Goal: Find specific page/section: Find specific page/section

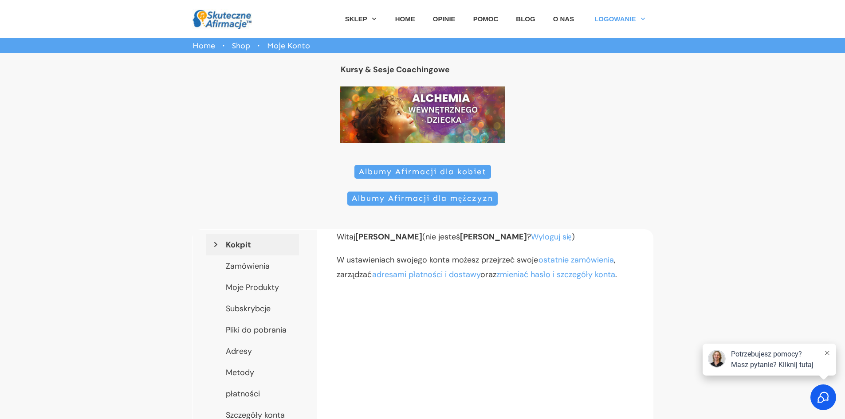
click at [387, 172] on span "Albumy Afirmacji dla kobiet" at bounding box center [423, 172] width 128 height 10
click at [414, 169] on span "Albumy Afirmacji dla kobiet" at bounding box center [423, 172] width 128 height 10
click at [821, 349] on div "Potrzebujesz pomocy? Masz pytanie? Kliknij tutaj" at bounding box center [770, 360] width 134 height 32
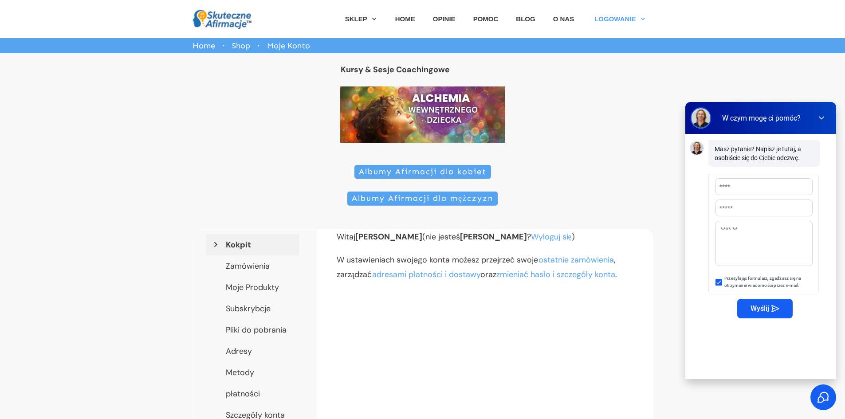
click at [825, 113] on button "button" at bounding box center [821, 118] width 19 height 12
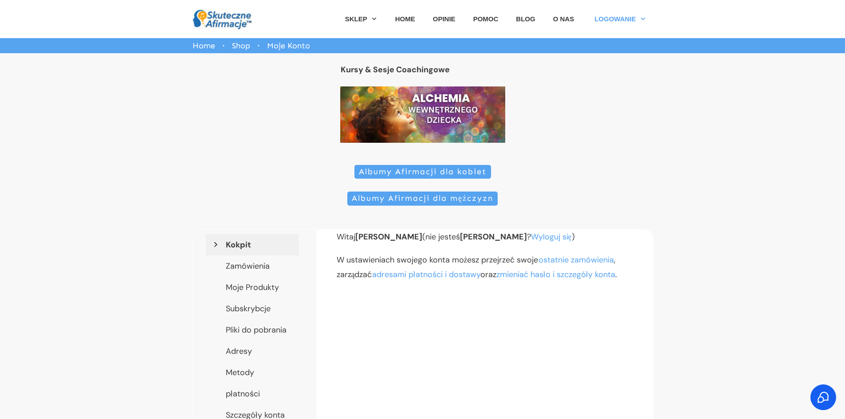
click at [433, 177] on span "Albumy Afirmacji dla kobiet" at bounding box center [423, 172] width 128 height 10
click at [433, 175] on span "Albumy Afirmacji dla kobiet" at bounding box center [423, 172] width 128 height 10
click at [435, 169] on span "Albumy Afirmacji dla kobiet" at bounding box center [423, 172] width 128 height 10
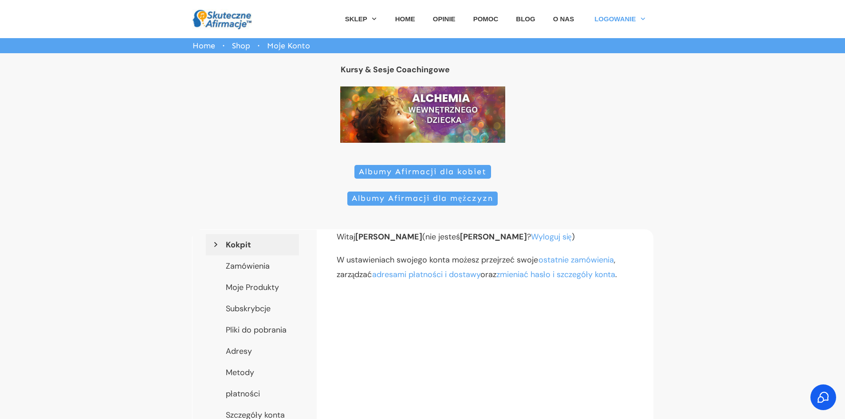
click at [435, 169] on span "Albumy Afirmacji dla kobiet" at bounding box center [423, 172] width 128 height 10
click at [410, 174] on span "Albumy Afirmacji dla kobiet" at bounding box center [423, 172] width 128 height 10
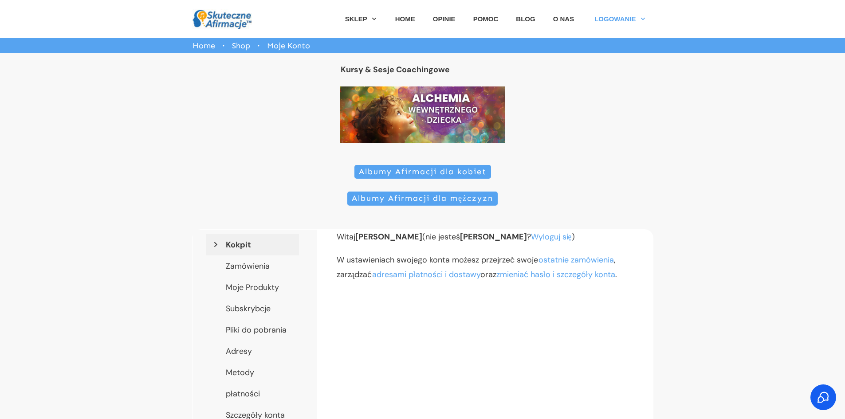
click at [410, 174] on span "Albumy Afirmacji dla kobiet" at bounding box center [423, 172] width 128 height 10
click at [420, 171] on span "Albumy Afirmacji dla kobiet" at bounding box center [423, 172] width 128 height 10
